Goal: Answer question/provide support

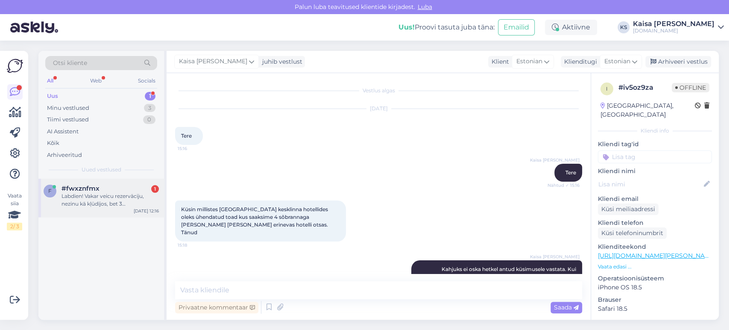
scroll to position [695, 0]
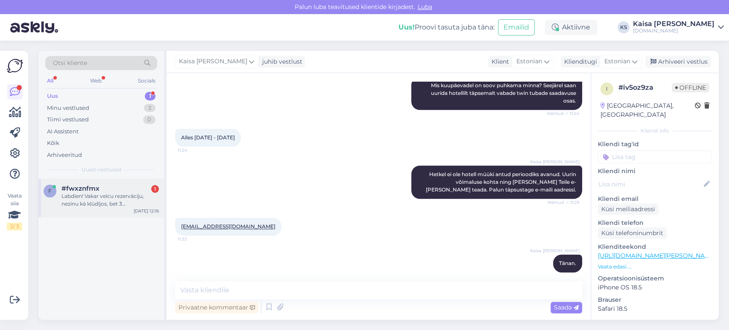
click at [96, 203] on div "Labdien! Vakar veicu rezervāciju, nezinu kā kļūdījos, bet 3 [PERSON_NAME] pievi…" at bounding box center [110, 199] width 97 height 15
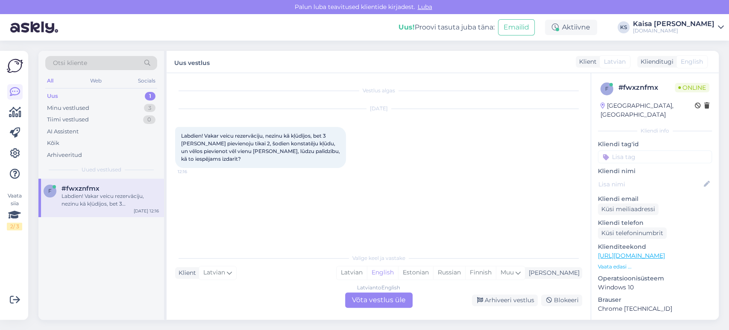
scroll to position [0, 0]
click at [433, 271] on div "Estonian" at bounding box center [415, 272] width 35 height 13
click at [399, 300] on div "Latvian to Estonian Võta vestlus üle" at bounding box center [378, 299] width 67 height 15
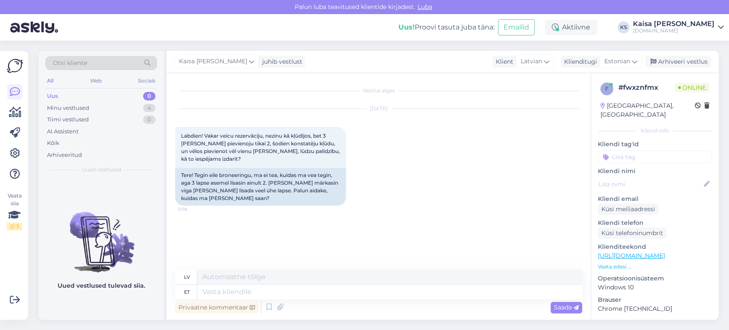
click at [626, 252] on link "[URL][DOMAIN_NAME]" at bounding box center [631, 256] width 67 height 8
click at [344, 294] on textarea at bounding box center [389, 291] width 385 height 15
type textarea "Tere, m"
type textarea "Sveiki,"
type textarea "Tere, mis v"
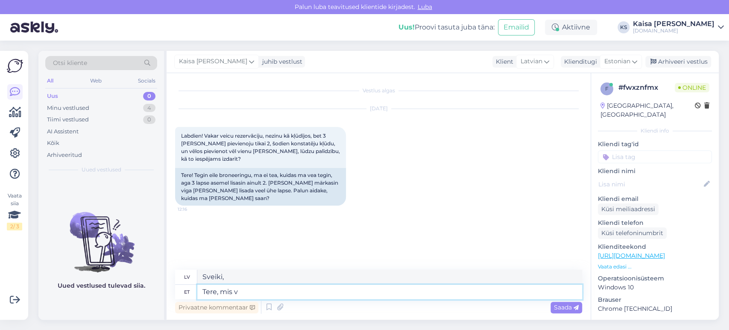
type textarea "Sveiki, ko"
type textarea "Tere, mis vanuses k"
type textarea "Sveiki, cik vecs?"
type textarea "Tere, mis vanuses kolmas la"
type textarea "[PERSON_NAME], cik vecs ir trešais?"
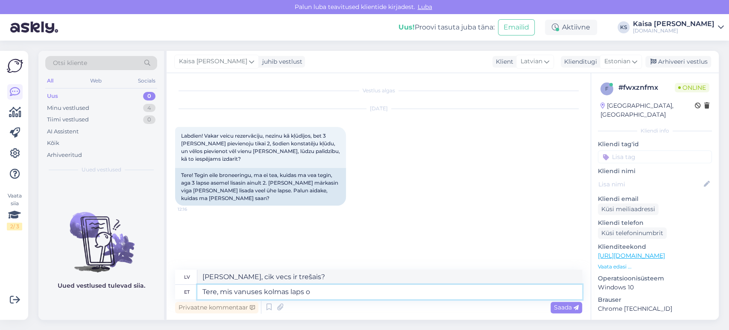
type textarea "Tere, mis vanuses kolmas laps on"
type textarea "[PERSON_NAME], cik vecs ir trešais [PERSON_NAME]?"
type textarea "Tere, mis vanuses kolmas laps on?"
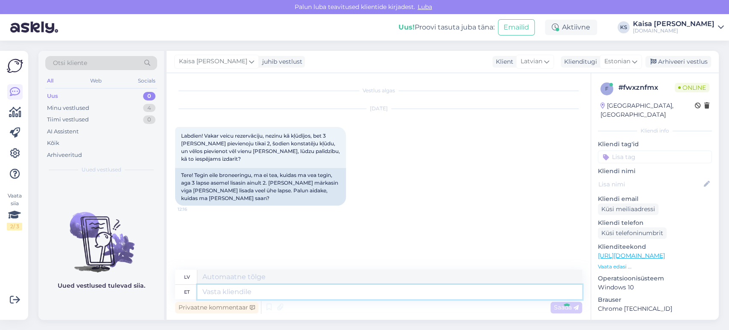
scroll to position [4, 0]
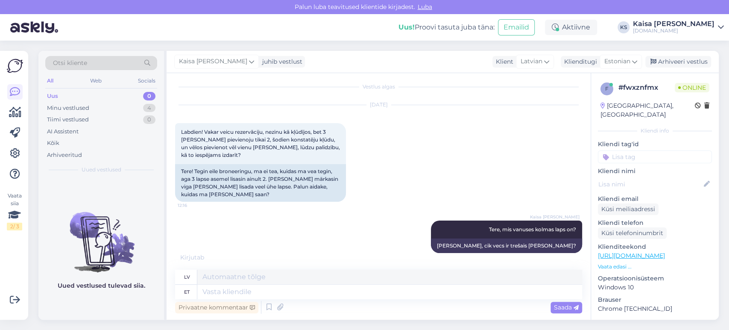
click at [430, 204] on div "[DATE] Labdien! Vakar veicu rezervāciju, nezinu kā kļūdījos, bet 3 [PERSON_NAME…" at bounding box center [378, 153] width 407 height 115
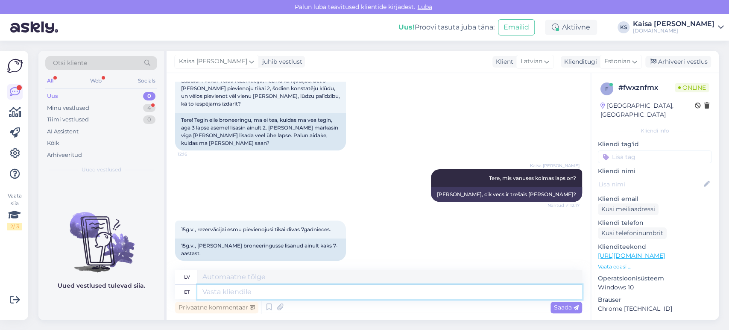
click at [331, 293] on textarea at bounding box center [389, 291] width 385 height 15
type textarea "Sellisel j"
type textarea "[PERSON_NAME]"
type textarea "Sellisel juhul"
type textarea "Šajā gadījumā"
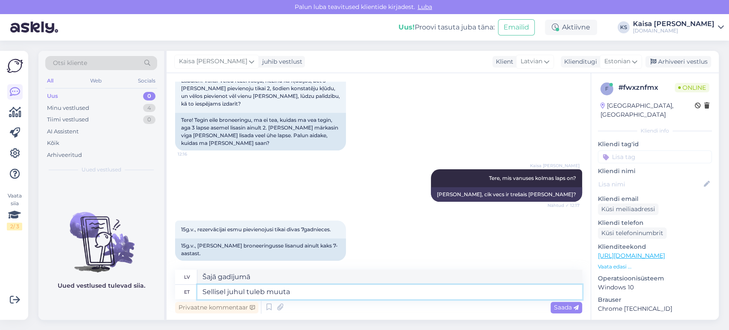
type textarea "Sellisel juhul tuleb muuta t"
type textarea "Šajā gadījumā jums ir jāmaina"
type textarea "Sellisel juhul tuleb muuta toatüüpi s"
type textarea "Šajā gadījumā ir jāmaina telpas tips."
type textarea "Sellisel juhul tuleb muuta toatüüpi superior to"
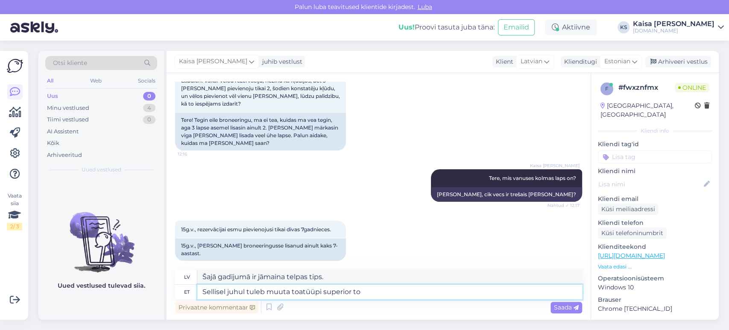
type textarea "Šajā gadījumā jums jāmaina numura tips uz "superior"."
type textarea "Sellisel juhul tuleb muuta toatüüpi superior toaks n"
type textarea "Šajā gadījumā numura tips ir jāmaina uz "superior" klases numuru."
type textarea "Sellisel juhul tuleb muuta toatüüpi superior toaks [PERSON_NAME]"
type textarea "Šajā gadījumā numura tips ir jāmaina uz "superior" klases numuru, kā norādīts."
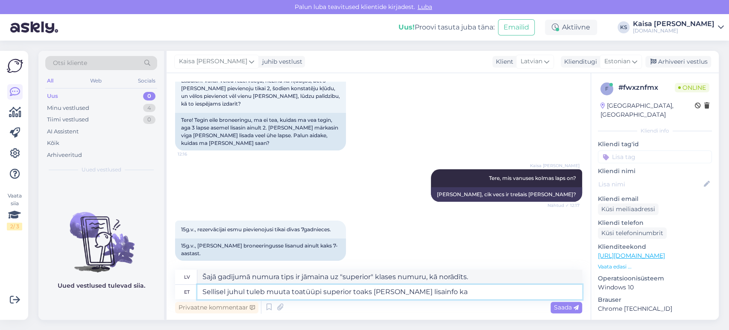
type textarea "Sellisel juhul tuleb muuta toatüüpi superior toaks [PERSON_NAME] lisainfo kas"
type textarea "Šajā gadījumā numura tips ir jāmaina uz "superior" numuru un jāsniedz papildu i…"
type textarea "Sellisel juhul tuleb muuta toatüüpi superior toaks [PERSON_NAME] lisainfo kasti…"
type textarea "Šajā gadījumā Jums jāmaina numura tips uz "superior" numuru, atzīmējot papildu …"
type textarea "Sellisel juhul tuleb muuta toatüüpi superior toaks [PERSON_NAME] lisainfo kasti…"
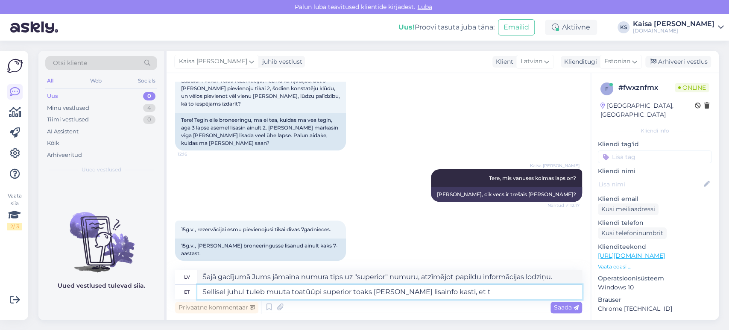
type textarea "Šajā gadījumā Jums jāmaina numura tips uz "superior" numuru, norādot to papildu…"
type textarea "Sellisel juhul tuleb muuta toatüüpi superior toaks [PERSON_NAME] lisainfo kasti…"
type textarea "Šajā gadījumā Jums jāmaina numura tips uz "superior" numuru un jāatzīmē tas pap…"
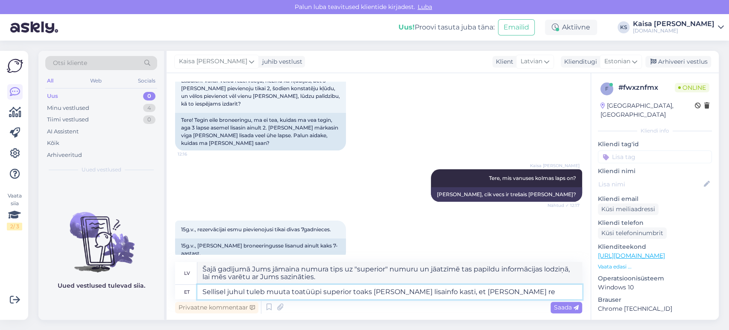
scroll to position [63, 0]
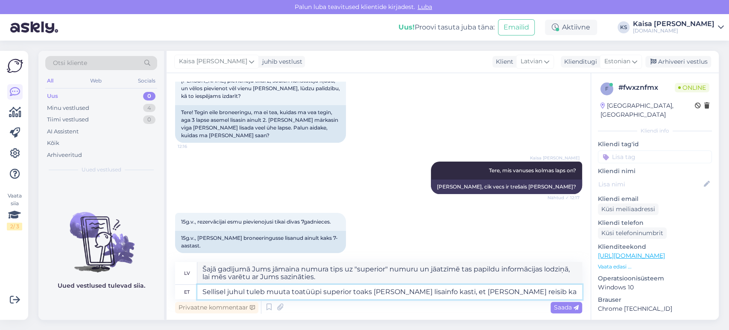
type textarea "Sellisel juhul tuleb muuta toatüüpi superior toaks [PERSON_NAME] lisainfo kasti…"
type textarea "Šajā gadījumā jums jāmaina numura tips uz "superior" numuru un papildu informāc…"
type textarea "Sellisel juhul tuleb muuta toatüüpi superior toaks [PERSON_NAME] lisainfo kasti…"
type textarea "Šajā gadījumā jums jāmaina numura tips uz "superior" numuru un papildu informāc…"
type textarea "Sellisel juhul tuleb muuta toatüüpi superior toaks [PERSON_NAME] lisainfo kasti…"
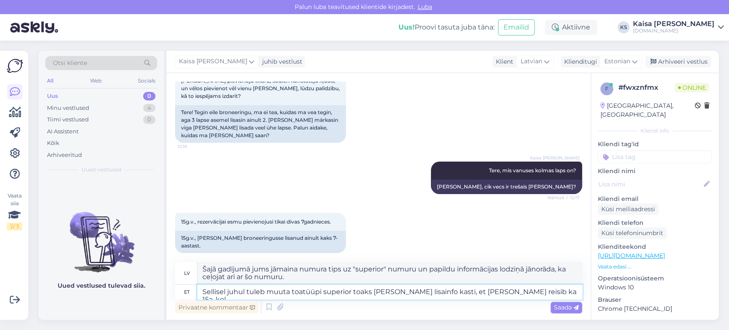
type textarea "Šajā gadījumā jums jāmaina numura tips uz "superior" numuru un papildu informāc…"
type textarea "Sellisel juhul tuleb muuta toatüüpi superior toaks [PERSON_NAME] lisainfo kasti…"
type textarea "Šajā gadījumā Jums jāmaina numura tips uz "superior" numuru un papildu informāc…"
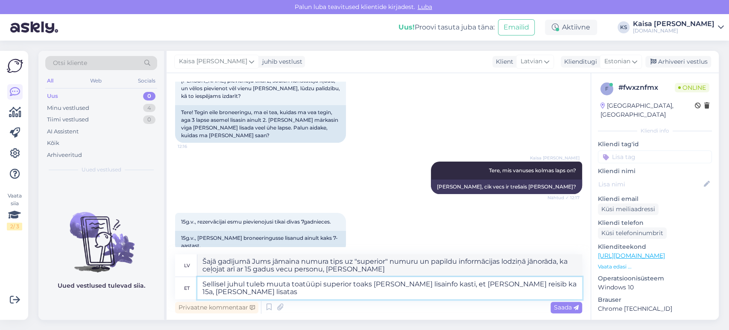
scroll to position [64, 0]
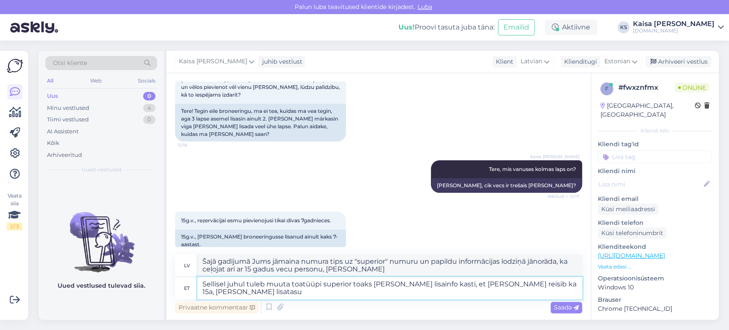
type textarea "Sellisel juhul tuleb muuta toatüüpi superior toaks [PERSON_NAME] lisainfo kasti…"
type textarea "Šajā gadījumā Jums jāmaina numura tips uz "superior" numuru un papildu informāc…"
type textarea "Sellisel juhul tuleb muuta toatüüpi superior toaks [PERSON_NAME] lisainfo kasti…"
type textarea "Šajā gadījumā Jums jāmaina numura tips uz "superior" numuru un papildu informāc…"
click at [383, 283] on textarea "Sellisel juhul tuleb muuta toatüüpi superior toaks [PERSON_NAME] lisainfo kasti…" at bounding box center [389, 288] width 385 height 22
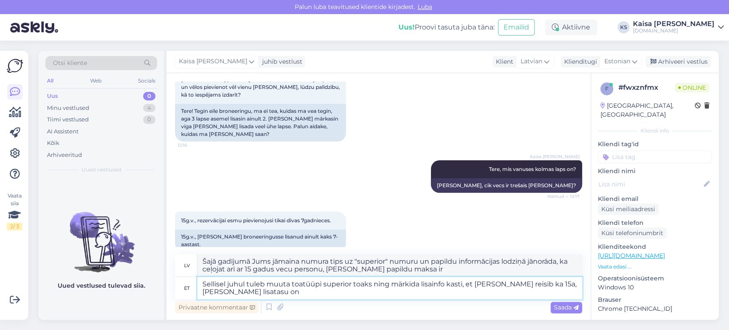
click at [386, 294] on textarea "Sellisel juhul tuleb muuta toatüüpi superior toaks ning märkida lisainfo kasti,…" at bounding box center [389, 288] width 385 height 22
type textarea "Sellisel juhul tuleb muuta toatüüpi superior toaks ning märkida lisainfo kasti,…"
type textarea "Šajā gadījumā Jums jāmaina numura tips uz superior numuru un papildu informācij…"
type textarea "Sellisel juhul tuleb muuta toatüüpi superior toaks ning märkida lisainfo kasti,…"
type textarea "Šajā gadījumā jums jāmaina numura tips uz "superior" numuru un papildu informāc…"
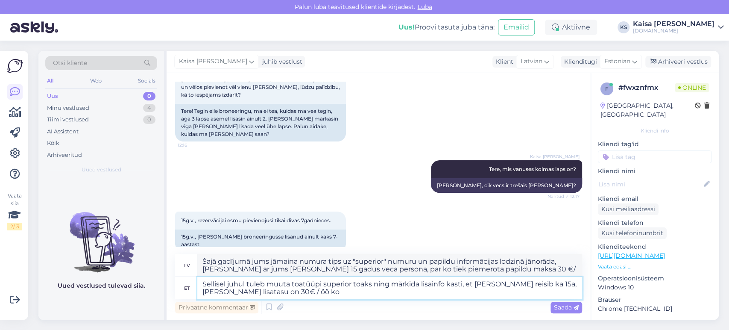
type textarea "Sellisel juhul tuleb muuta toatüüpi superior toaks ning märkida lisainfo kasti,…"
type textarea "Šajā gadījumā Jums jāmaina numura tips uz "superior" numuru un papildu informāc…"
type textarea "Sellisel juhul tuleb muuta toatüüpi superior toaks ning märkida lisainfo kasti,…"
type textarea "Šajā gadījumā Jums jāmaina numura tips uz "superior" numuru un papildu informāc…"
type textarea "Sellisel juhul tuleb muuta toatüüpi superior toaks ning märkida lisainfo kasti,…"
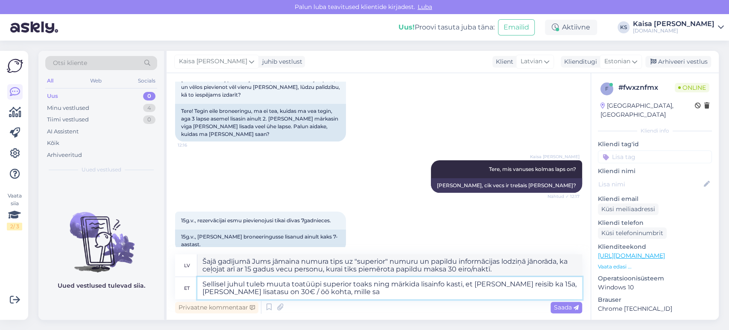
type textarea "Šajā gadījumā Jums jāmaina numura tips uz "superior" numuru un papildu informāc…"
type textarea "Sellisel juhul tuleb muuta toatüüpi superior toaks ning märkida lisainfo kasti,…"
type textarea "Šajā gadījumā Jums jāmaina numura tips uz superior numuru un papildu informācij…"
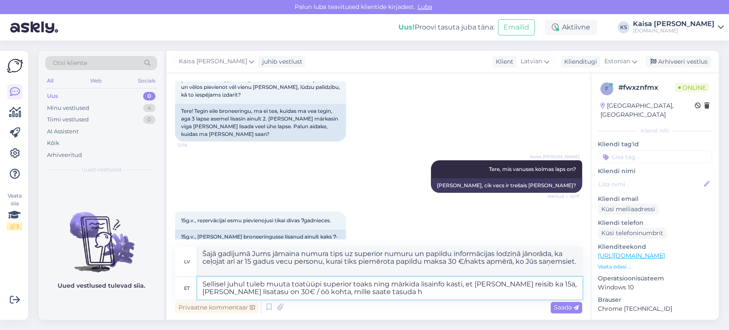
type textarea "Sellisel juhul tuleb muuta toatüüpi superior toaks ning märkida lisainfo kasti,…"
type textarea "Šajā gadījumā Jums jāmaina numura tips uz superior numuru un papildu informācij…"
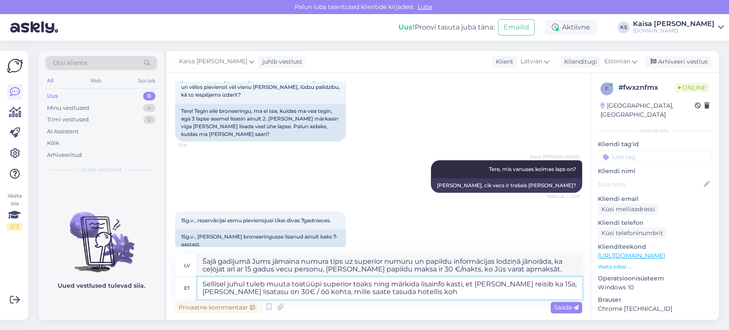
type textarea "Sellisel juhul tuleb muuta toatüüpi superior toaks ning märkida lisainfo kasti,…"
type textarea "Šajā gadījumā Jums jāmaina numura tips uz "superior" numuru un papildu informāc…"
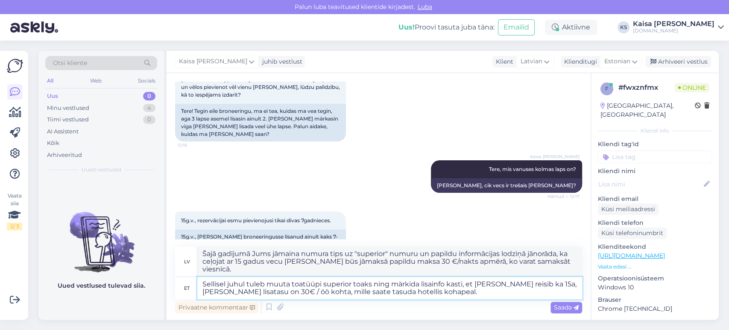
type textarea "Sellisel juhul tuleb muuta toatüüpi superior toaks ning märkida lisainfo kasti,…"
type textarea "Šajā gadījumā Jums jāmaina numura tips uz superior numuru un papildu informācij…"
type textarea "Sellisel juhul tuleb muuta toatüüpi superior toaks ning märkida lisainfo kasti,…"
type textarea "Šajā gadījumā Jums jāmaina numura tips uz superior numuru un papildu informācij…"
type textarea "Sellisel juhul tuleb muuta toatüüpi superior toaks ning märkida lisainfo kasti,…"
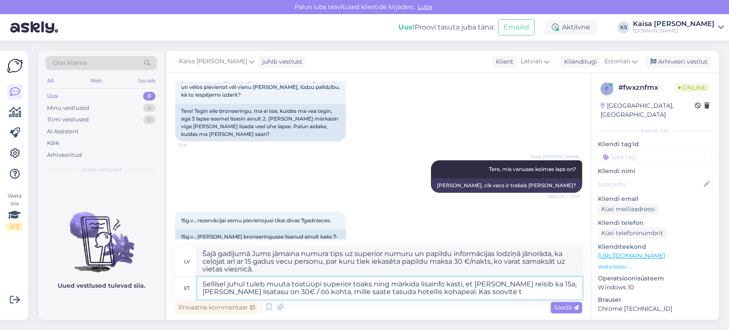
type textarea "Šajā gadījumā Jums jāmaina numura tips uz "superior" numuru un papildu informāc…"
type textarea "Sellisel juhul tuleb muuta toatüüpi superior toaks ning märkida lisainfo kasti,…"
type textarea "Šajā gadījumā Jums jāmaina numura tips uz "superior" numuru un papildu informāc…"
type textarea "Sellisel juhul tuleb muuta toatüüpi superior toaks ning märkida lisainfo kasti,…"
type textarea "Šajā gadījumā Jums jāmaina numura tips uz "superior" numuru un papildu informāc…"
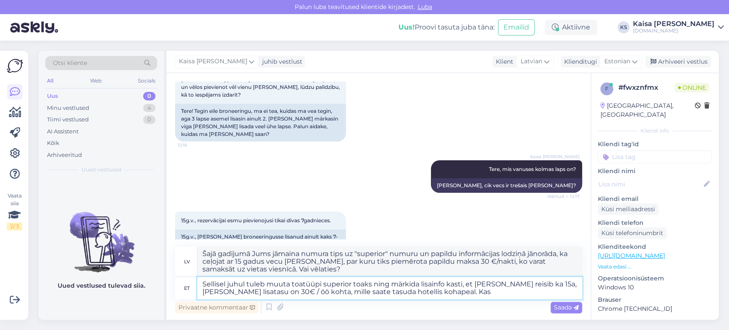
type textarea "Sellisel juhul tuleb muuta toatüüpi superior toaks ning märkida lisainfo kasti,…"
type textarea "Šajā gadījumā Jums jāmaina numura tips uz superior numuru un papildu informācij…"
type textarea "Sellisel juhul tuleb muuta toatüüpi superior toaks ning märkida lisainfo kasti,…"
type textarea "Šajā gadījumā Jums jāmaina numura tips uz superior numuru un papildu informācij…"
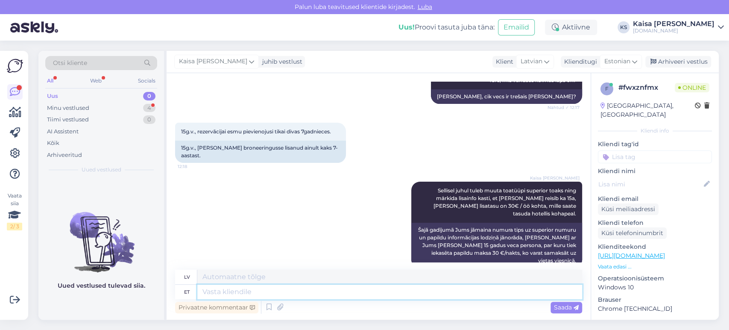
scroll to position [235, 0]
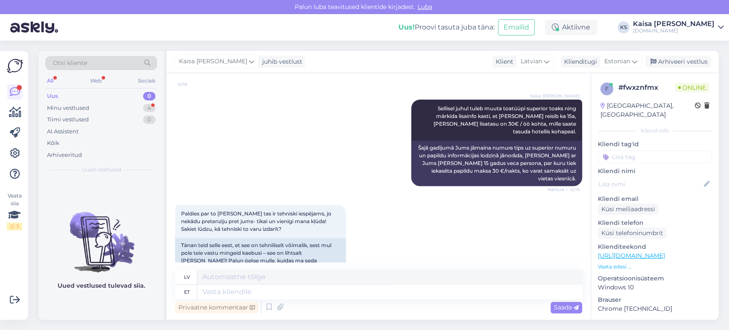
click at [651, 252] on link "[URL][DOMAIN_NAME]" at bounding box center [631, 256] width 67 height 8
drag, startPoint x: 476, startPoint y: 105, endPoint x: 525, endPoint y: 106, distance: 49.5
click at [525, 106] on span "Sellisel juhul tuleb muuta toatüüpi superior toaks ning märkida lisainfo kasti,…" at bounding box center [506, 119] width 144 height 29
copy span "[PERSON_NAME] reisib ka 15a"
click at [357, 292] on textarea at bounding box center [389, 291] width 385 height 15
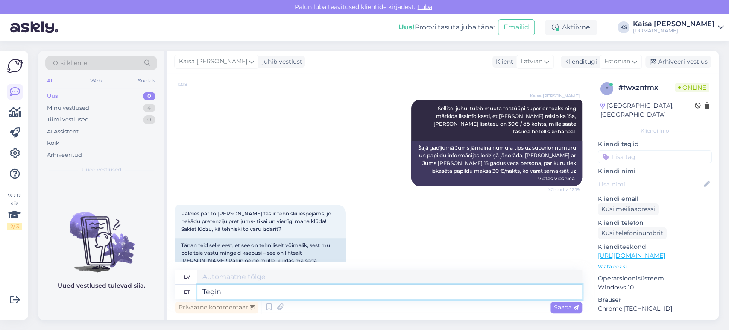
type textarea "Tegin"
type textarea "Es izdarīju"
type textarea "Tegin muudatused är"
type textarea "Es veicu izmaiņas."
type textarea "Tegin muudatused ära ja"
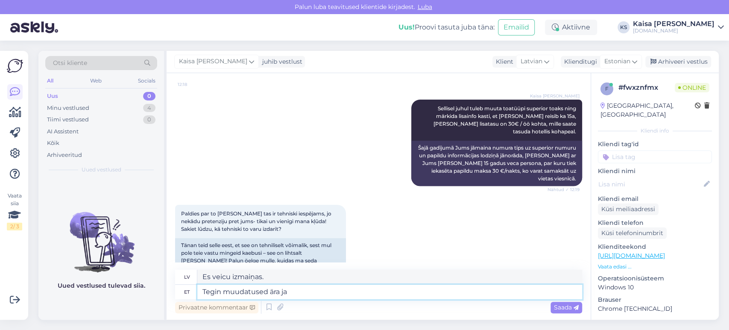
type textarea "Es veicu izmaiņas un"
type textarea "Tegin muudatused ära ja uus"
type textarea "Es veicu izmaiņas un jauno"
type textarea "Tegin muudatused ära ja uus kinnituskiri on"
type textarea "Es veicu izmaiņas, un [PERSON_NAME] apstiprinājuma vēstule ir"
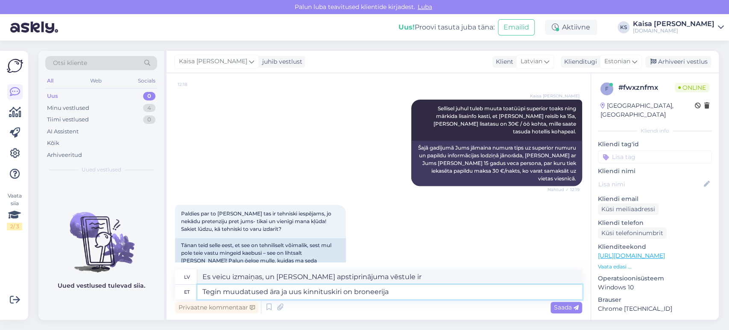
type textarea "Tegin muudatused ära ja uus kinnituskiri on broneerija e"
type textarea "Es veicu izmaiņas, un [PERSON_NAME] apstiprinājuma vēstule ir rezervētāja"
type textarea "Tegin muudatused ära ja uus kinnituskiri on broneerija e-mailil ole"
type textarea "Es veicu izmaiņas, un [PERSON_NAME] apstiprinājuma vēstule ir rezervētāja e-pas…"
type textarea "Tegin muudatused ära ja uus kinnituskiri on broneerija e-mailil olemas."
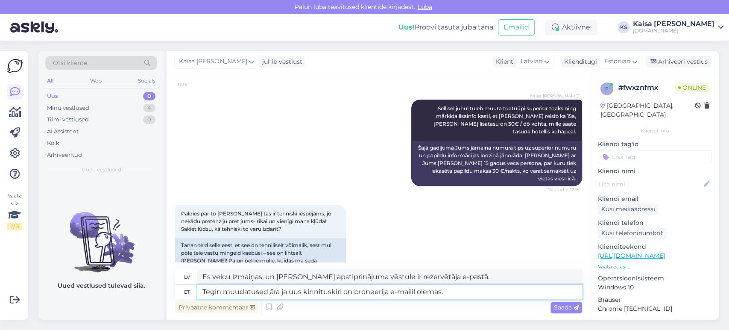
type textarea "Es veicu izmaiņas, un [PERSON_NAME] apstiprinājuma vēstule ir pieejama rezervēt…"
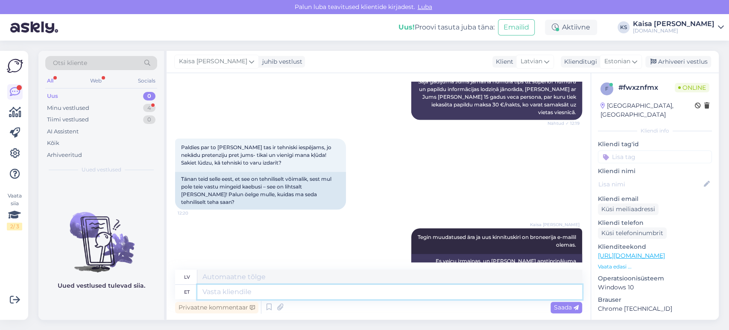
scroll to position [352, 0]
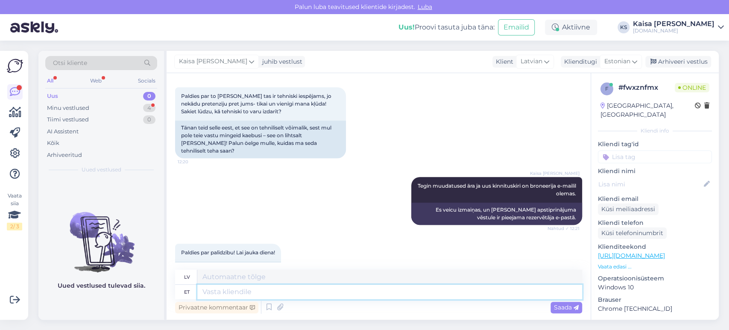
click at [280, 291] on textarea at bounding box center [389, 291] width 385 height 15
type textarea "Palun, k"
type textarea "Lūdzu,"
type textarea "[PERSON_NAME] pä"
type textarea "Lūdzu, jauki."
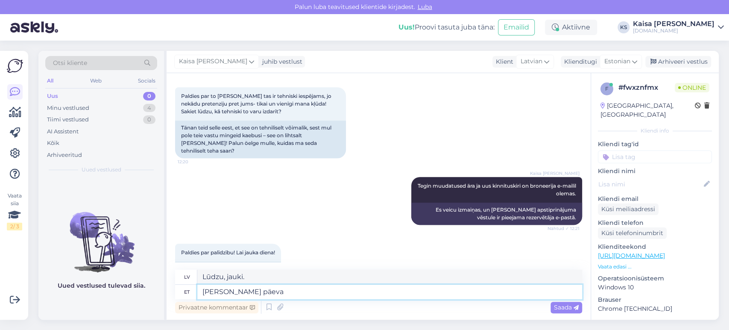
type textarea "[PERSON_NAME] päeva j"
type textarea "Lūdzu, lai jums jauka diena."
type textarea "[PERSON_NAME] päeva jätku!"
type textarea "Lūdzu, lai jums jauka diena!"
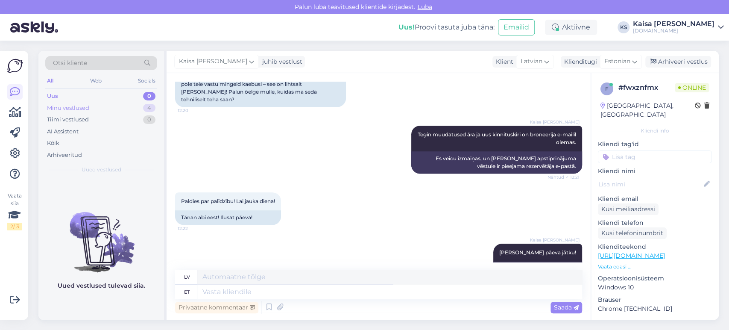
click at [141, 107] on div "Minu vestlused 4" at bounding box center [101, 108] width 112 height 12
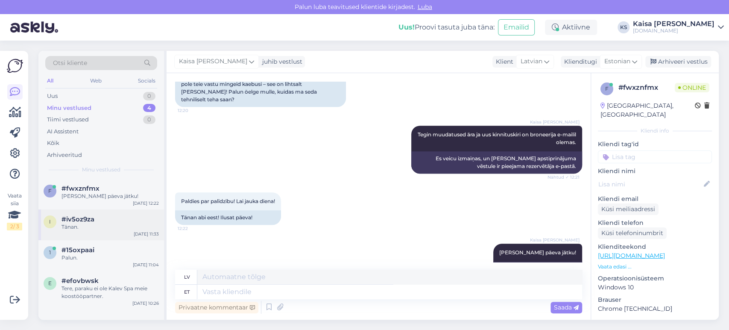
click at [110, 226] on div "Tänan." at bounding box center [110, 227] width 97 height 8
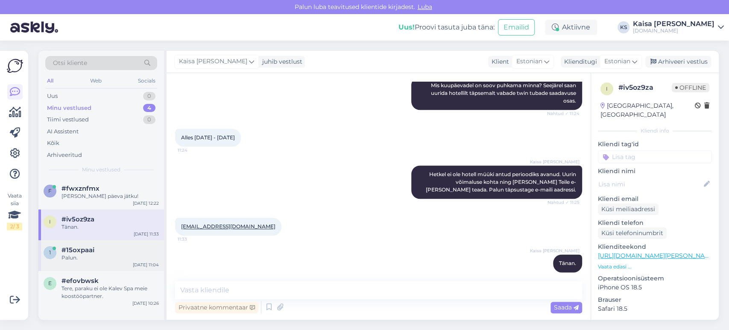
click at [91, 264] on div "1 #15oxpaai Palun. [DATE] 11:04" at bounding box center [101, 255] width 126 height 31
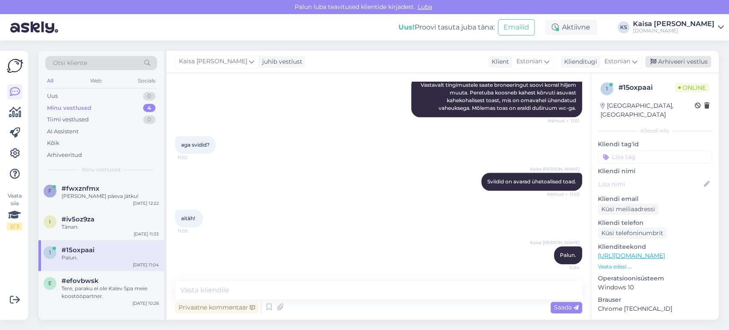
click at [685, 64] on div "Arhiveeri vestlus" at bounding box center [678, 62] width 66 height 12
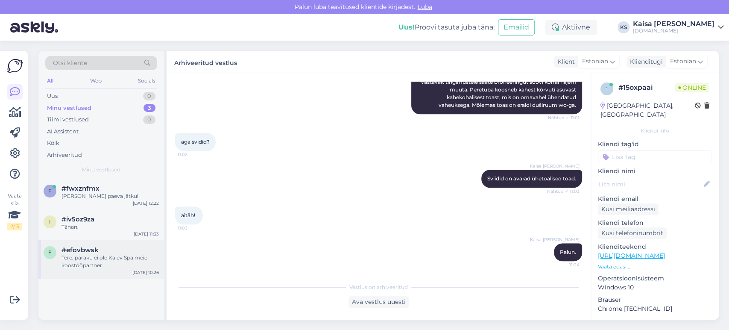
click at [103, 259] on div "Tere, paraku ei ole Kalev Spa meie koostööpartner." at bounding box center [110, 261] width 97 height 15
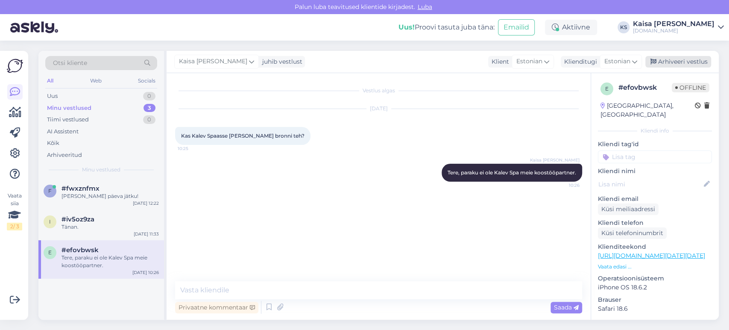
click at [678, 61] on div "Arhiveeri vestlus" at bounding box center [678, 62] width 66 height 12
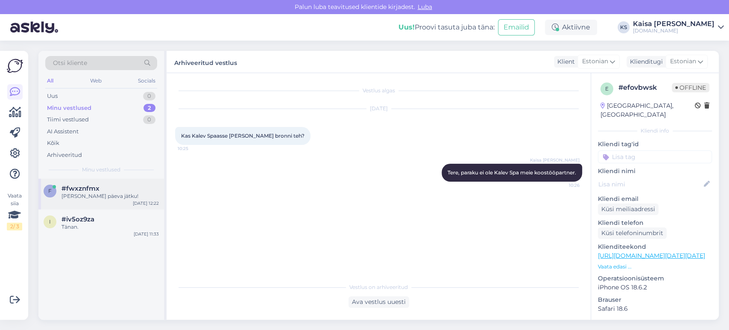
click at [106, 191] on div "#fwxznfmx" at bounding box center [110, 189] width 97 height 8
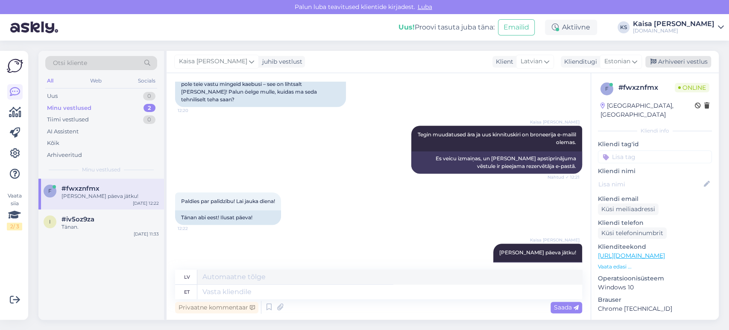
click at [687, 61] on div "Arhiveeri vestlus" at bounding box center [678, 62] width 66 height 12
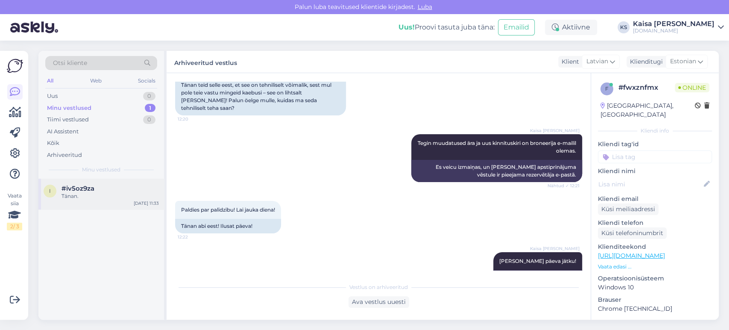
click at [109, 197] on div "Tänan." at bounding box center [110, 196] width 97 height 8
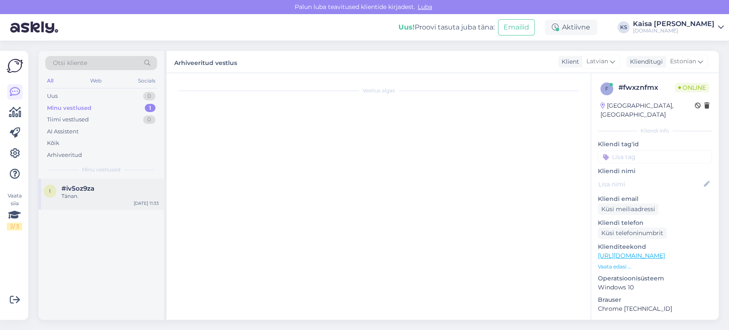
scroll to position [695, 0]
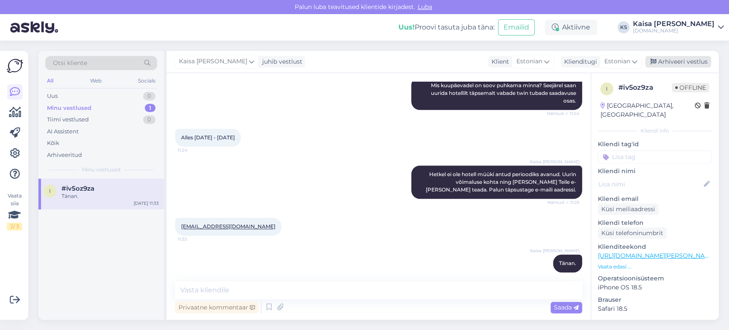
click at [671, 64] on div "Arhiveeri vestlus" at bounding box center [678, 62] width 66 height 12
